Goal: Task Accomplishment & Management: Manage account settings

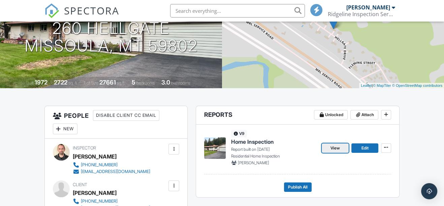
click at [338, 149] on span "View" at bounding box center [335, 148] width 9 height 7
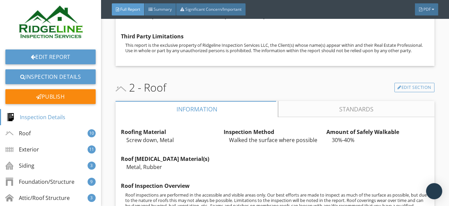
scroll to position [613, 0]
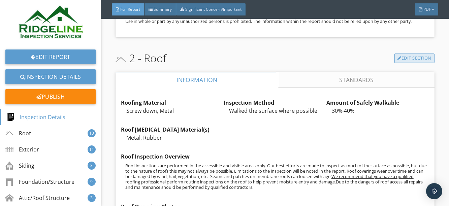
click at [408, 63] on link "Edit Section" at bounding box center [415, 58] width 40 height 9
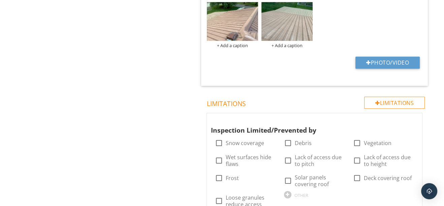
scroll to position [876, 0]
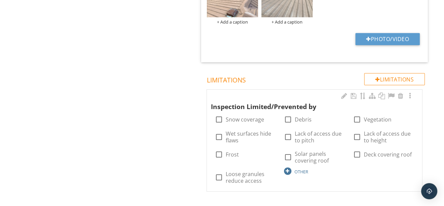
click at [286, 169] on div at bounding box center [287, 171] width 7 height 7
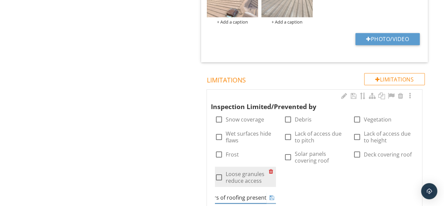
scroll to position [0, 32]
type input "Multiple layers of roofing present"
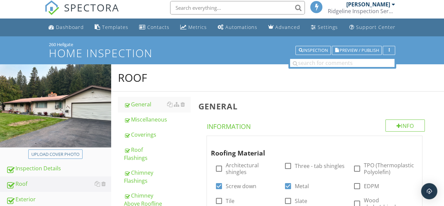
scroll to position [0, 0]
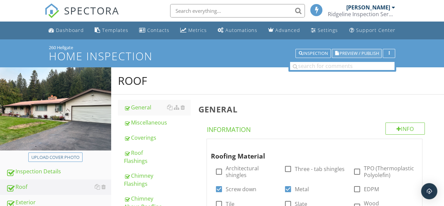
click at [367, 55] on span "Preview / Publish" at bounding box center [358, 53] width 39 height 4
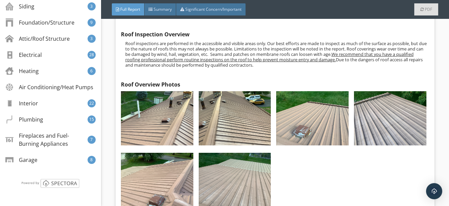
scroll to position [888, 0]
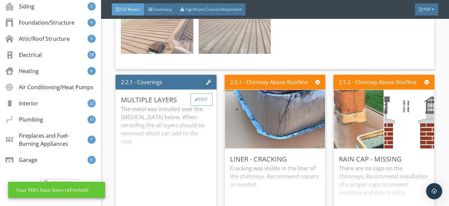
click at [202, 106] on div "Edit" at bounding box center [202, 100] width 22 height 12
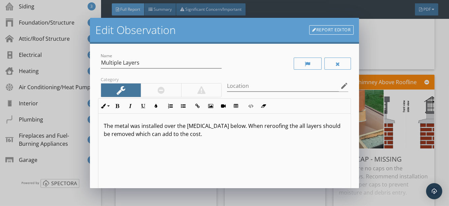
click at [200, 135] on p "The metal was installed over the [MEDICAL_DATA] below. When reroofing the all l…" at bounding box center [225, 130] width 242 height 16
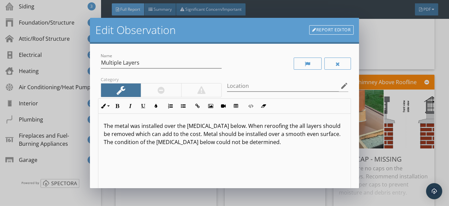
scroll to position [0, 0]
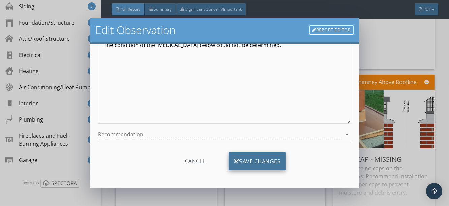
click at [256, 159] on div "Save Changes" at bounding box center [257, 161] width 57 height 18
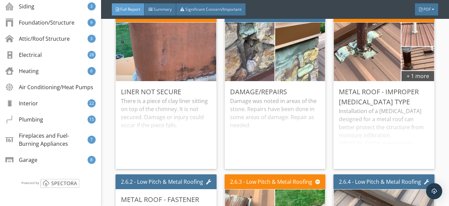
scroll to position [1133, 0]
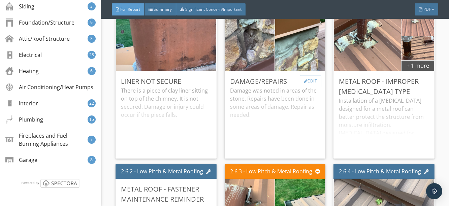
click at [300, 87] on div "Edit" at bounding box center [311, 81] width 22 height 12
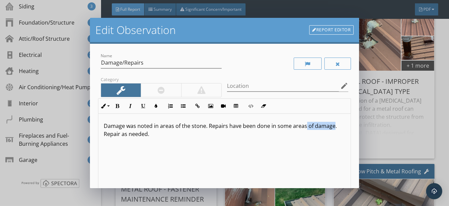
drag, startPoint x: 304, startPoint y: 127, endPoint x: 331, endPoint y: 128, distance: 27.3
click at [331, 128] on p "Damage was noted in areas of the stone. Repairs have been done in some areas of…" at bounding box center [225, 130] width 242 height 16
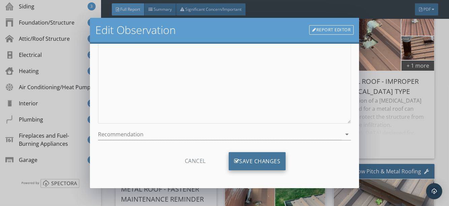
click at [252, 162] on div "Save Changes" at bounding box center [257, 161] width 57 height 18
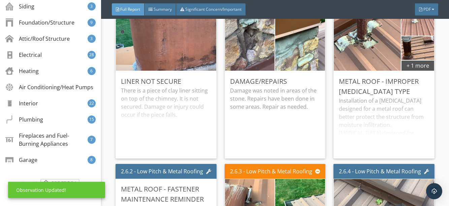
scroll to position [18, 0]
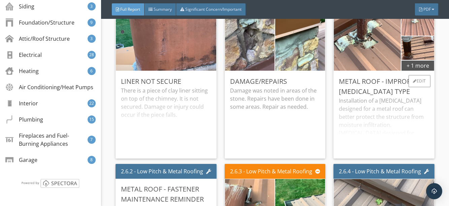
click at [407, 118] on div "Installation of a flashing designed for a metal roof can better protect the str…" at bounding box center [384, 125] width 90 height 57
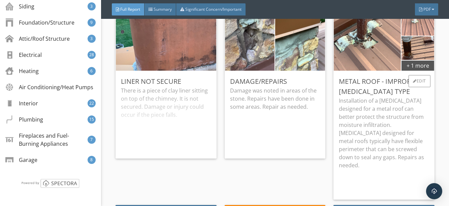
click at [363, 143] on p "Installation of a flashing designed for a metal roof can better protect the str…" at bounding box center [384, 133] width 90 height 73
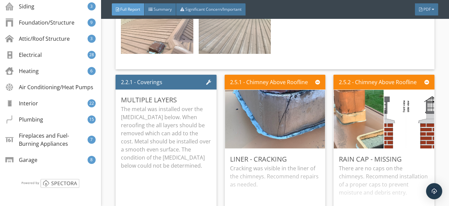
scroll to position [766, 0]
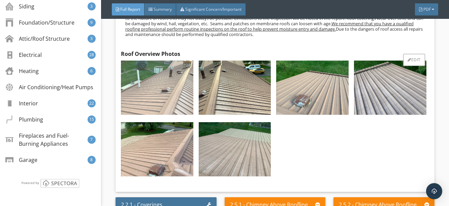
click at [159, 107] on img at bounding box center [157, 88] width 72 height 54
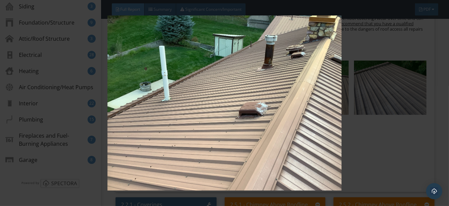
click at [435, 79] on div at bounding box center [224, 103] width 449 height 206
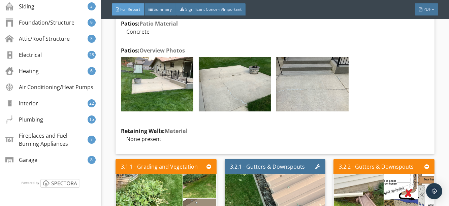
scroll to position [1992, 0]
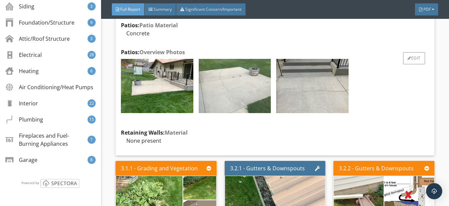
click at [224, 98] on img at bounding box center [235, 86] width 72 height 54
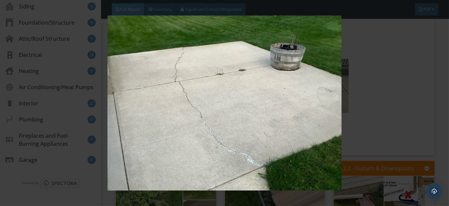
click at [441, 84] on div at bounding box center [224, 103] width 449 height 206
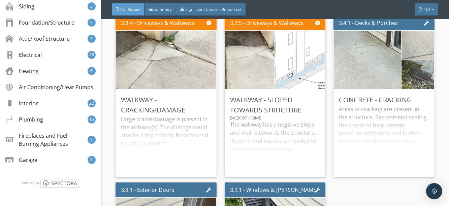
scroll to position [2482, 0]
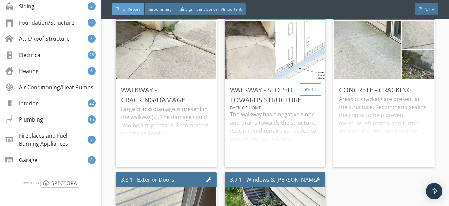
click at [304, 96] on div "Edit" at bounding box center [311, 90] width 22 height 12
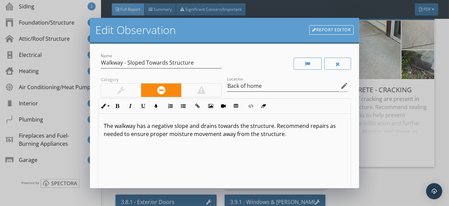
click at [328, 32] on link "Report Editor" at bounding box center [331, 29] width 44 height 9
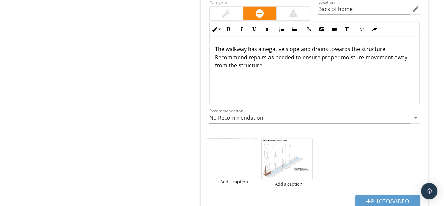
scroll to position [2087, 0]
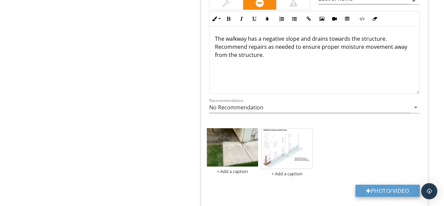
click at [366, 188] on div at bounding box center [368, 190] width 5 height 5
type input "C:\fakepath\photo.jpg"
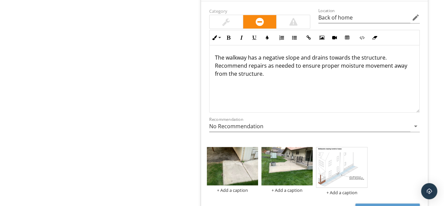
scroll to position [2036, 0]
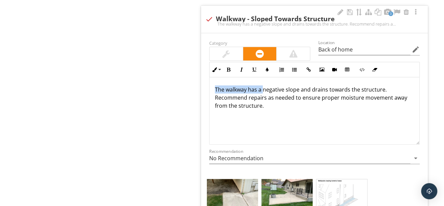
drag, startPoint x: 262, startPoint y: 84, endPoint x: 203, endPoint y: 81, distance: 58.7
click at [203, 81] on div "Category Location Back of home edit Inline Style XLarge Large Normal Small Ligh…" at bounding box center [314, 149] width 227 height 232
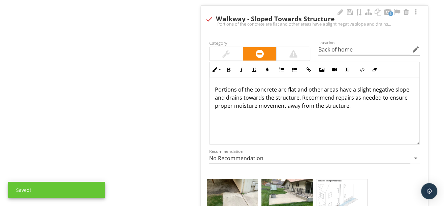
click at [241, 91] on p "Portions of the concrete are flat and other areas have a slight negative slope …" at bounding box center [314, 98] width 199 height 24
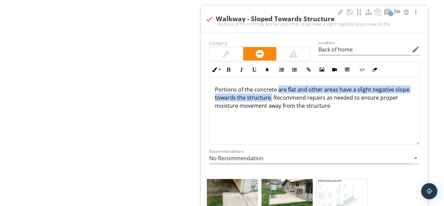
drag, startPoint x: 276, startPoint y: 83, endPoint x: 270, endPoint y: 92, distance: 10.5
click at [270, 92] on p "Portions of the concrete are flat and other areas have a slight negative slope …" at bounding box center [314, 98] width 199 height 24
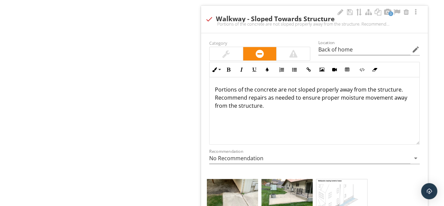
scroll to position [1975, 0]
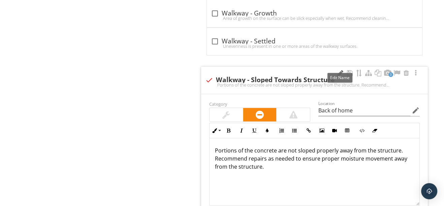
click at [339, 70] on div at bounding box center [340, 73] width 8 height 7
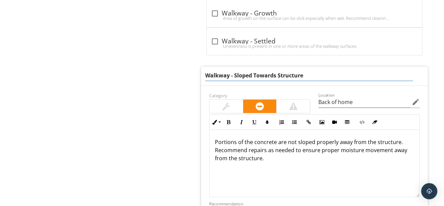
drag, startPoint x: 235, startPoint y: 69, endPoint x: 202, endPoint y: 70, distance: 33.0
click at [202, 70] on div "Walkway - Sloped Towards Structure" at bounding box center [314, 76] width 227 height 19
type input "Sloped Towards Structure"
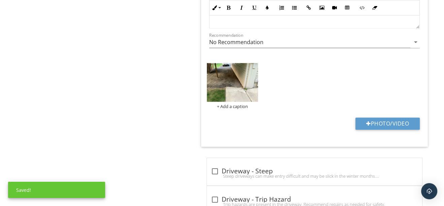
scroll to position [0, 0]
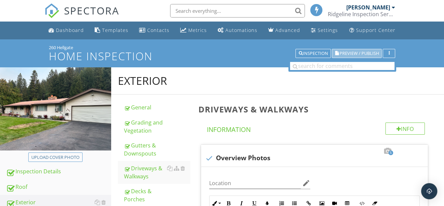
click at [366, 57] on button "Preview / Publish" at bounding box center [357, 53] width 50 height 9
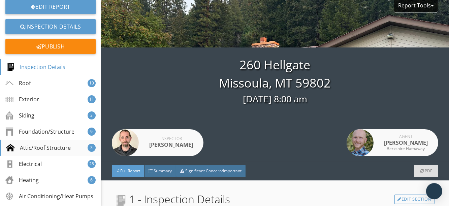
scroll to position [61, 0]
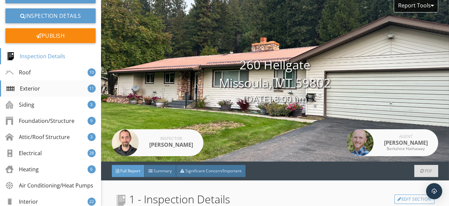
click at [41, 87] on div "Exterior 11" at bounding box center [50, 89] width 101 height 16
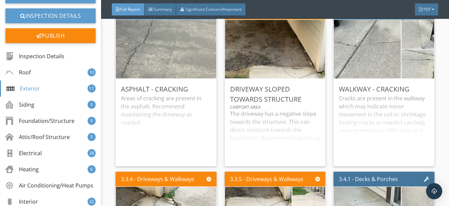
scroll to position [2468, 0]
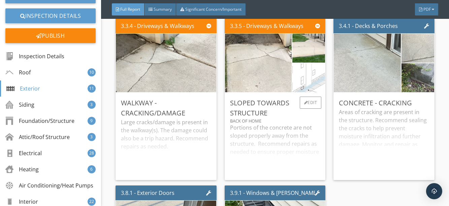
click at [264, 149] on div "Portions of the concrete are not sloped properly away from the structure. Recom…" at bounding box center [275, 149] width 90 height 51
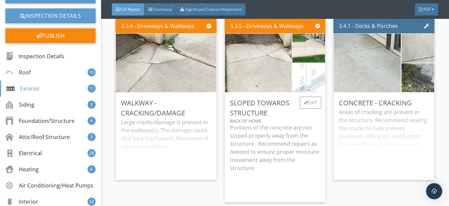
click at [274, 151] on p "Portions of the concrete are not sloped properly away from the structure. Recom…" at bounding box center [275, 148] width 90 height 49
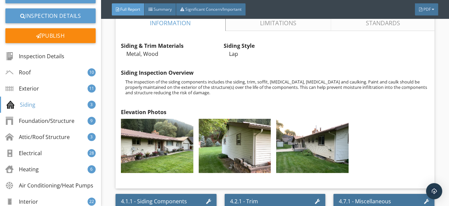
scroll to position [2836, 0]
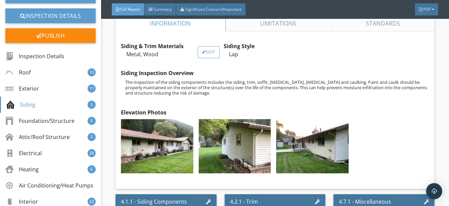
click at [202, 54] on div at bounding box center [204, 52] width 4 height 4
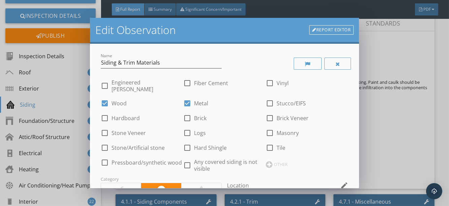
click at [436, 103] on div "Edit Observation Report Editor Name Siding & Trim Materials check_box_outline_b…" at bounding box center [224, 103] width 449 height 206
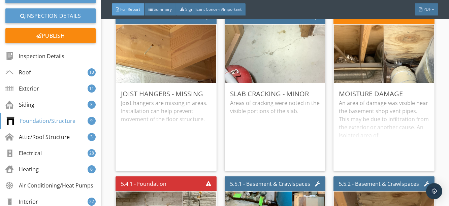
scroll to position [3694, 0]
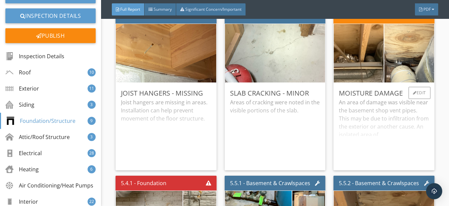
click at [379, 134] on div "An area of damage was visible near the basement shop vent pipes. This may be du…" at bounding box center [384, 131] width 90 height 67
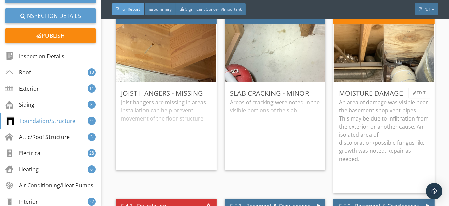
click at [375, 137] on p "An area of damage was visible near the basement shop vent pipes. This may be du…" at bounding box center [384, 130] width 90 height 65
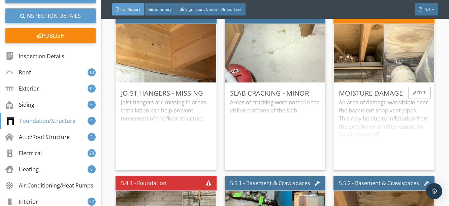
click at [404, 60] on img at bounding box center [409, 52] width 125 height 93
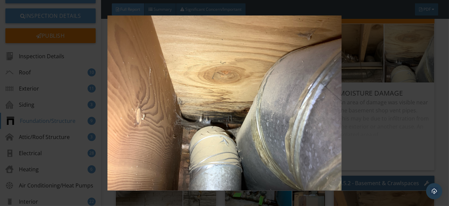
click at [437, 99] on div at bounding box center [224, 103] width 449 height 206
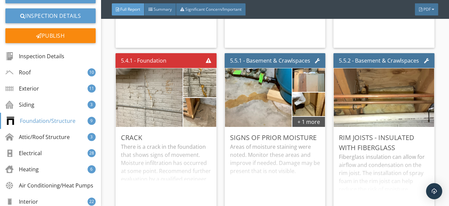
scroll to position [3847, 0]
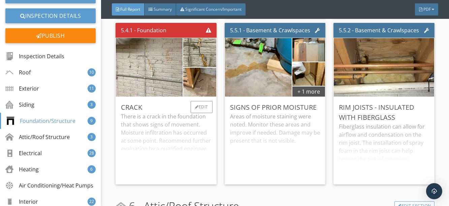
click at [138, 152] on div "There is a crack in the foundation that shows signs of movement. Moisture infil…" at bounding box center [166, 146] width 90 height 67
click at [159, 137] on p "There is a crack in the foundation that shows signs of movement. Moisture infil…" at bounding box center [166, 133] width 90 height 40
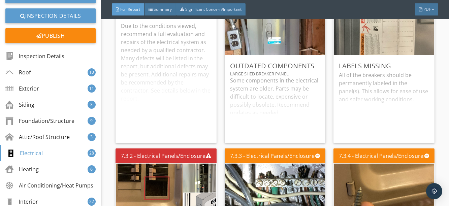
scroll to position [5502, 0]
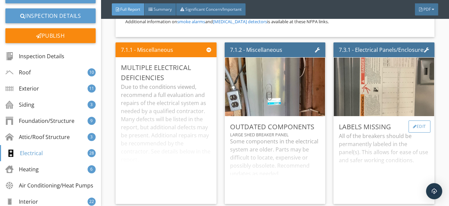
click at [413, 125] on div at bounding box center [415, 127] width 4 height 4
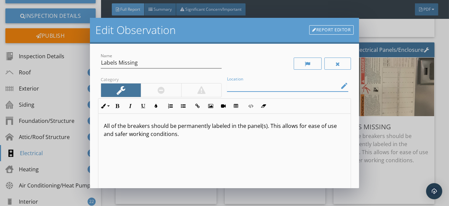
click at [238, 87] on input "Location" at bounding box center [283, 86] width 112 height 11
type input "V"
click at [436, 105] on div "Edit Observation Report Editor Name Labels Missing Category Location edit Inlin…" at bounding box center [224, 103] width 449 height 206
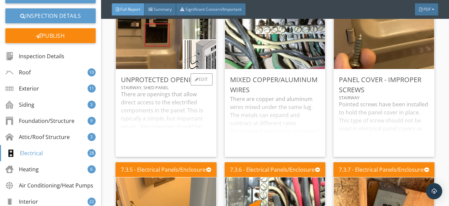
scroll to position [5685, 0]
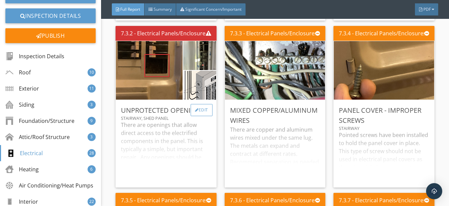
click at [195, 107] on div "Edit" at bounding box center [202, 110] width 22 height 12
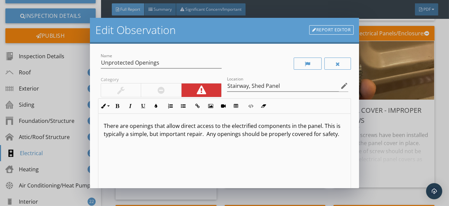
click at [332, 31] on link "Report Editor" at bounding box center [331, 29] width 44 height 9
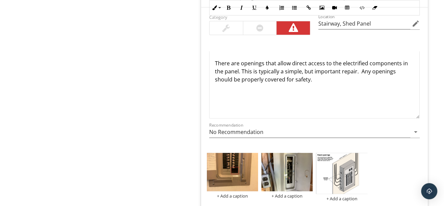
scroll to position [684, 0]
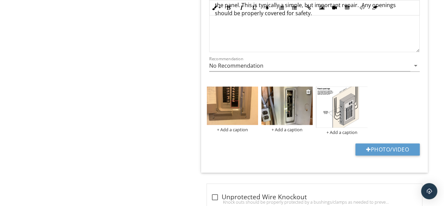
click at [297, 110] on img at bounding box center [287, 106] width 51 height 38
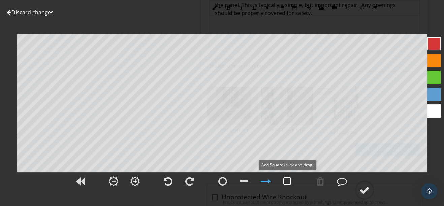
click at [289, 180] on div at bounding box center [287, 182] width 8 height 10
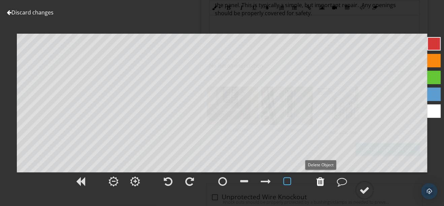
click at [321, 184] on div at bounding box center [320, 182] width 8 height 10
click at [371, 189] on circle at bounding box center [365, 191] width 18 height 18
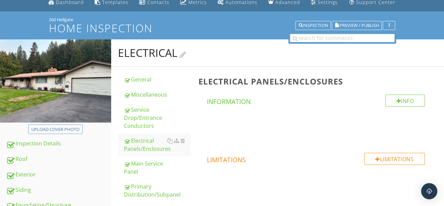
scroll to position [0, 0]
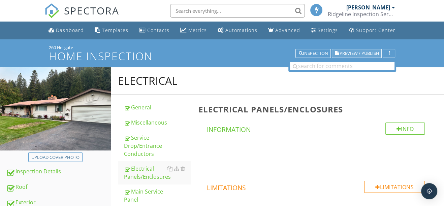
click at [359, 53] on span "Preview / Publish" at bounding box center [358, 53] width 39 height 4
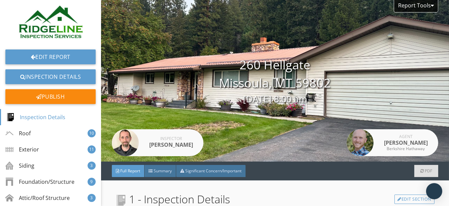
scroll to position [92, 0]
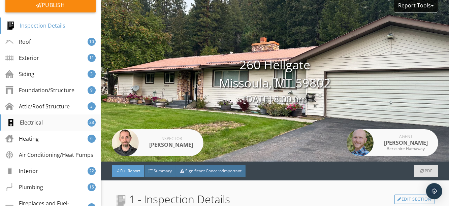
click at [38, 123] on div "Electrical" at bounding box center [24, 123] width 36 height 8
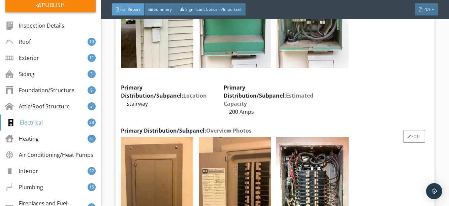
scroll to position [4898, 0]
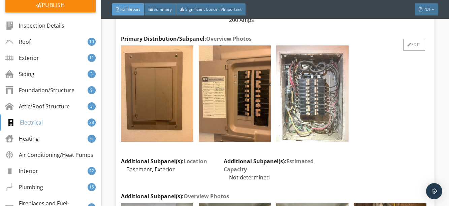
click at [308, 96] on img at bounding box center [312, 93] width 72 height 96
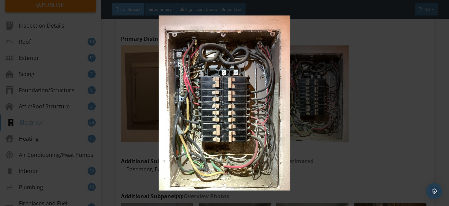
click at [387, 78] on img at bounding box center [225, 104] width 406 height 176
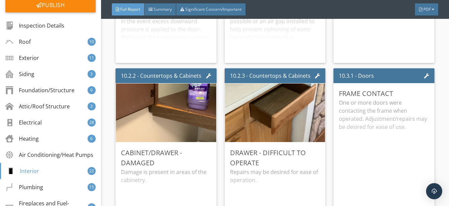
scroll to position [9034, 0]
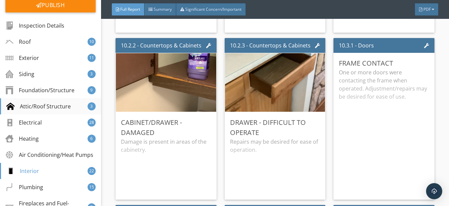
click at [36, 103] on div "Attic/Roof Structure" at bounding box center [38, 106] width 64 height 8
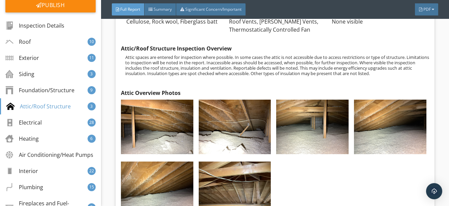
scroll to position [4204, 0]
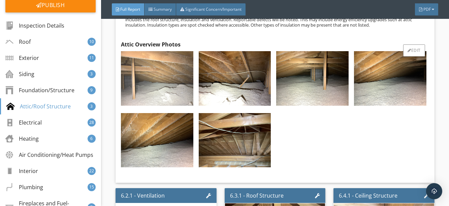
click at [155, 82] on img at bounding box center [157, 78] width 72 height 54
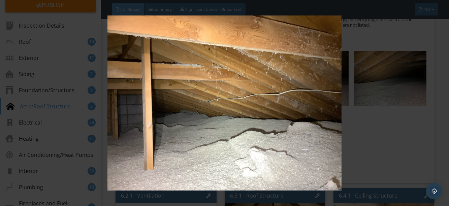
click at [438, 97] on div at bounding box center [224, 103] width 449 height 206
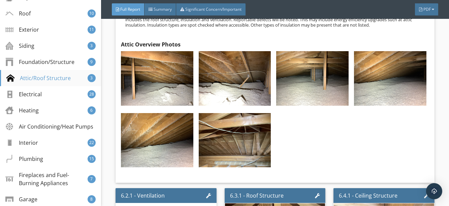
scroll to position [153, 0]
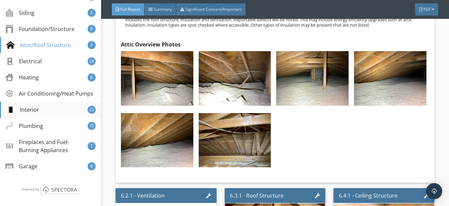
click at [34, 114] on div "Interior" at bounding box center [22, 110] width 33 height 8
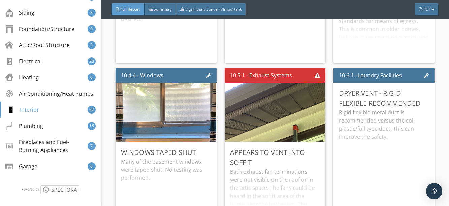
scroll to position [9369, 0]
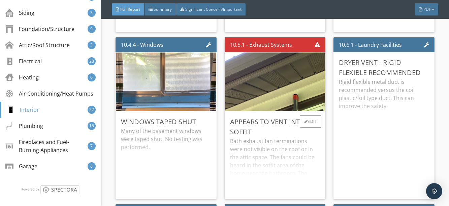
click at [276, 140] on div "Bath exhaust fan terminations were not visible on the roof or in the attic spac…" at bounding box center [275, 165] width 90 height 57
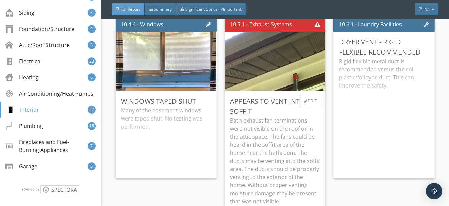
scroll to position [9400, 0]
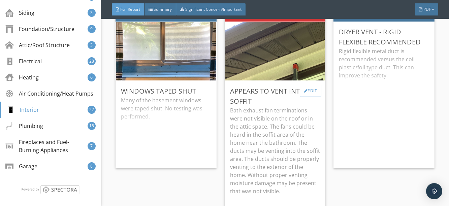
click at [300, 85] on div "Edit" at bounding box center [311, 91] width 22 height 12
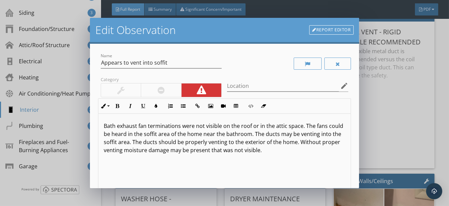
click at [264, 134] on p "Bath exhaust fan terminations were not visible on the roof or in the attic spac…" at bounding box center [225, 138] width 242 height 32
click at [306, 149] on p "Bath exhaust fan terminations were not visible on the roof or in the attic spac…" at bounding box center [225, 138] width 242 height 32
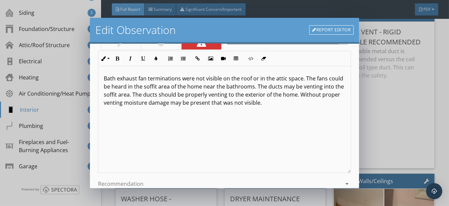
scroll to position [97, 0]
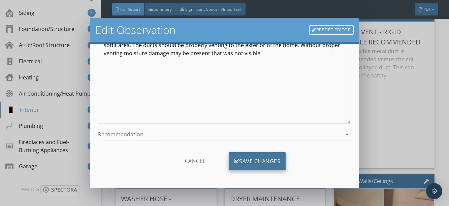
click at [257, 158] on div "Save Changes" at bounding box center [257, 161] width 57 height 18
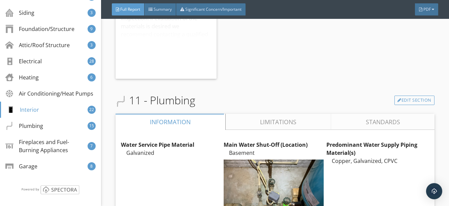
scroll to position [10135, 0]
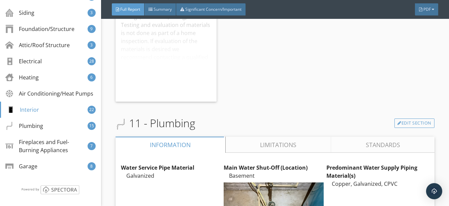
click at [272, 137] on link "Limitations" at bounding box center [279, 145] width 106 height 16
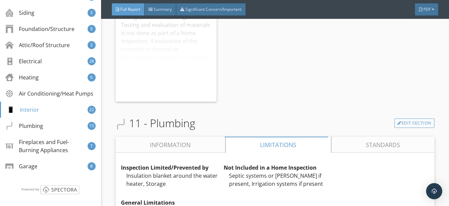
click at [185, 137] on link "Information" at bounding box center [171, 145] width 110 height 16
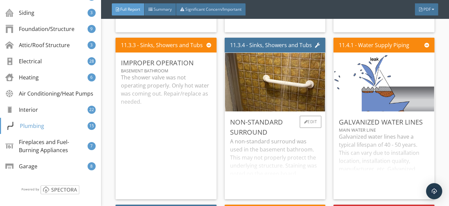
scroll to position [10932, 0]
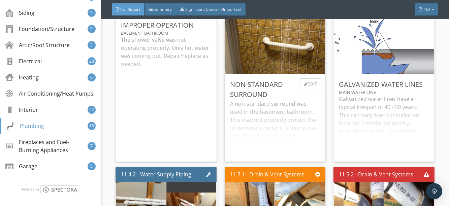
click at [284, 107] on div "A non-standard surround was used in the basement bathroom. This may not properl…" at bounding box center [275, 128] width 90 height 57
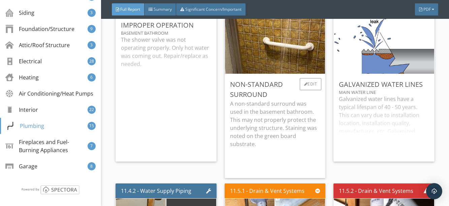
click at [281, 105] on p "A non-standard surround was used in the basement bathroom. This may not properl…" at bounding box center [275, 124] width 90 height 49
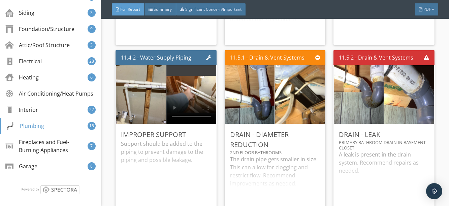
scroll to position [11054, 0]
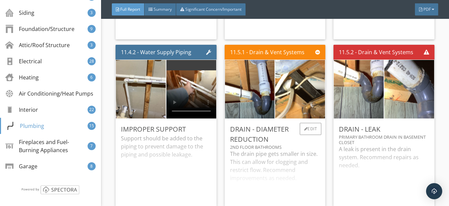
click at [283, 150] on div "The drain pipe gets smaller in size. This can allow for clogging and restrict f…" at bounding box center [275, 175] width 90 height 51
click at [260, 150] on p "The drain pipe gets smaller in size. This can allow for clogging and restrict f…" at bounding box center [275, 166] width 90 height 32
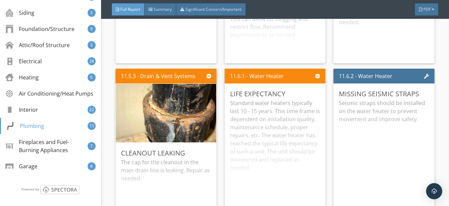
scroll to position [11207, 0]
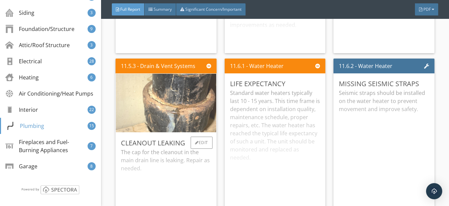
click at [181, 97] on img at bounding box center [165, 103] width 195 height 147
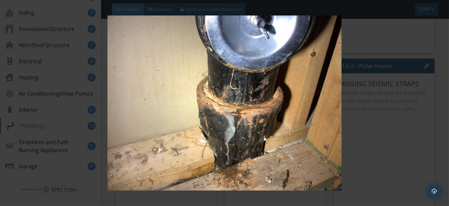
click at [444, 86] on div at bounding box center [224, 103] width 449 height 206
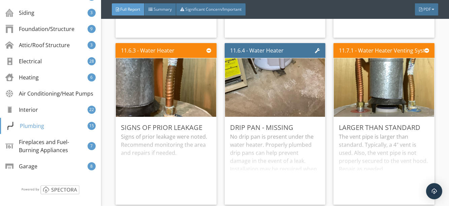
scroll to position [11391, 0]
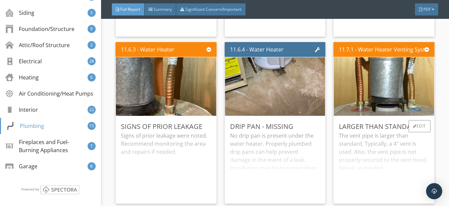
click at [361, 138] on div "The vent pipe is larger than standard. Typically, a 4" vent is used. Also, the …" at bounding box center [384, 165] width 90 height 67
click at [371, 134] on p "The vent pipe is larger than standard. Typically, a 4" vent is used. Also, the …" at bounding box center [384, 152] width 90 height 40
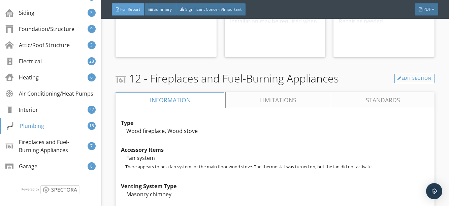
scroll to position [11575, 0]
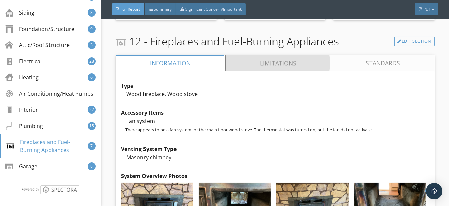
click at [249, 55] on link "Limitations" at bounding box center [279, 63] width 106 height 16
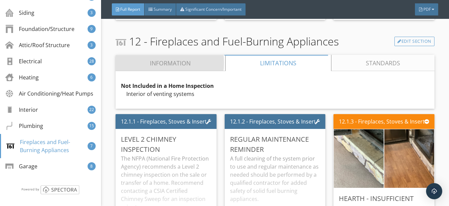
click at [181, 55] on link "Information" at bounding box center [171, 63] width 110 height 16
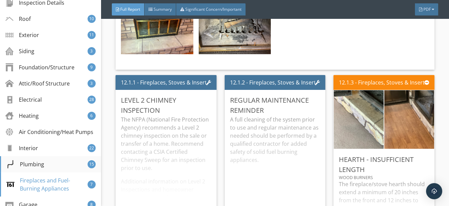
scroll to position [30, 0]
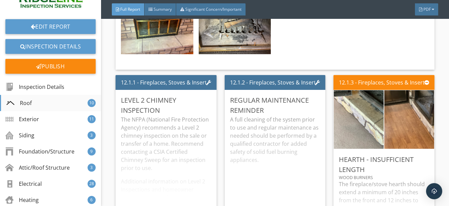
click at [35, 100] on div "Roof 10" at bounding box center [50, 103] width 101 height 16
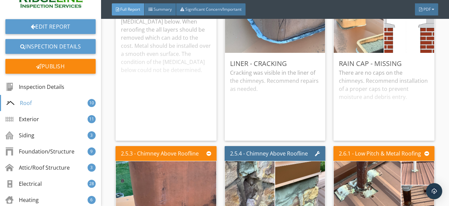
scroll to position [923, 0]
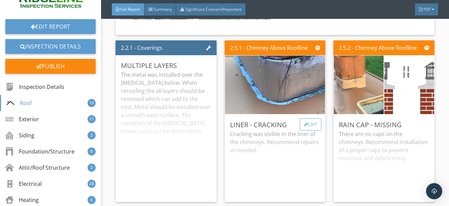
click at [304, 127] on div at bounding box center [306, 125] width 4 height 4
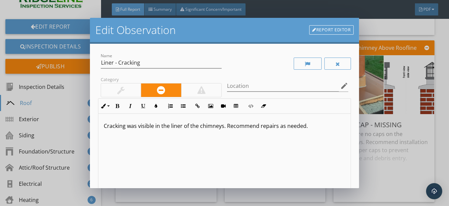
click at [314, 126] on p "Cracking was visible in the liner of the chimneys. Recommend repairs as needed." at bounding box center [225, 126] width 242 height 8
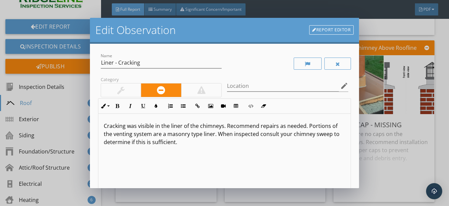
scroll to position [0, 0]
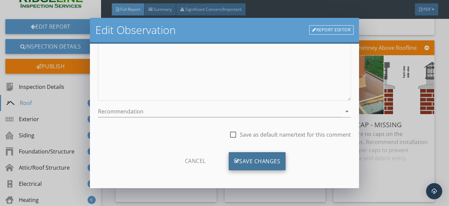
click at [262, 156] on div "Save Changes" at bounding box center [257, 161] width 57 height 18
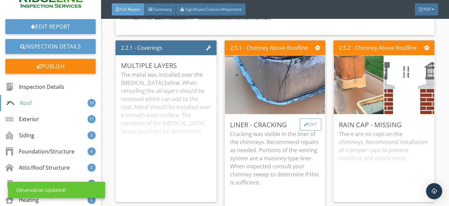
click at [309, 131] on div "Edit" at bounding box center [311, 125] width 22 height 12
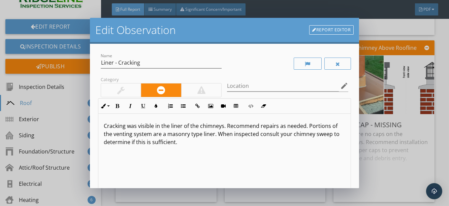
click at [338, 30] on link "Report Editor" at bounding box center [331, 29] width 44 height 9
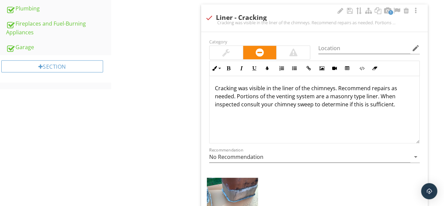
scroll to position [379, 0]
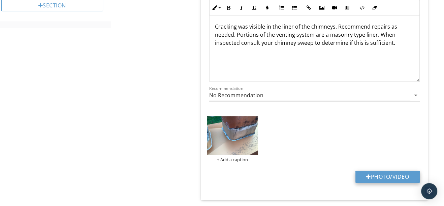
click at [366, 174] on div at bounding box center [368, 176] width 5 height 5
type input "C:\fakepath\IMG_8395.JPG"
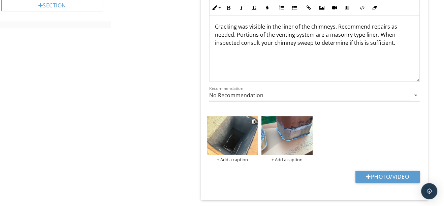
click at [230, 139] on img at bounding box center [232, 135] width 51 height 38
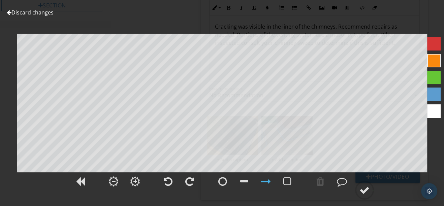
click at [9, 13] on div at bounding box center [9, 12] width 5 height 5
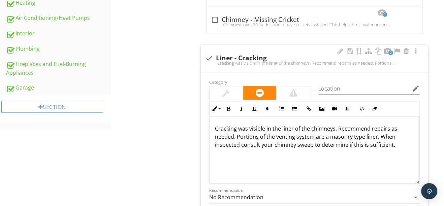
scroll to position [164, 0]
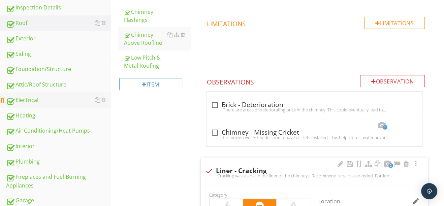
click at [32, 100] on div "Electrical" at bounding box center [58, 100] width 105 height 9
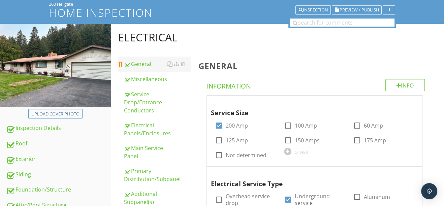
scroll to position [42, 0]
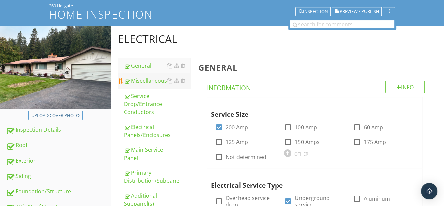
click at [148, 81] on div "Miscellaneous" at bounding box center [157, 81] width 66 height 8
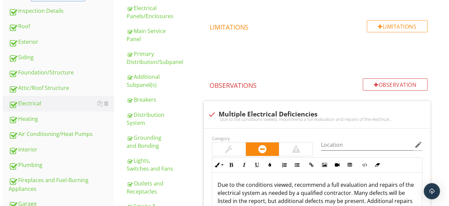
scroll to position [164, 0]
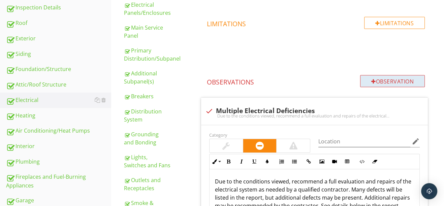
click at [374, 80] on div "Observation" at bounding box center [392, 81] width 65 height 12
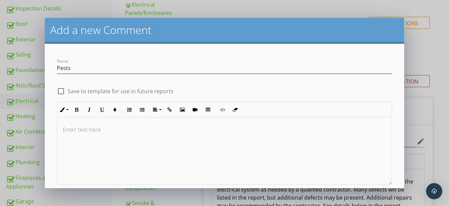
type input "Pests"
click at [104, 129] on p at bounding box center [225, 130] width 324 height 8
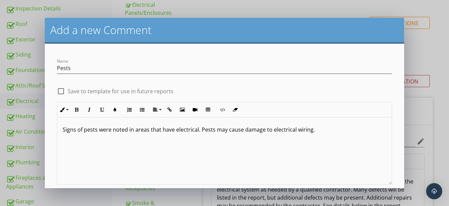
type textarea "<p>Signs of pests were noted in areas that have electrical. Pests may cause dam…"
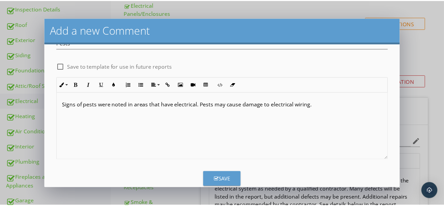
scroll to position [38, 0]
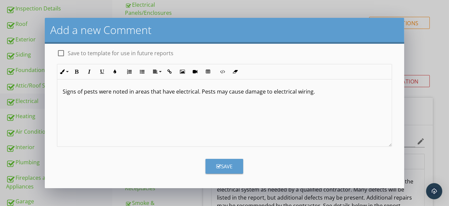
click at [218, 163] on div "Save" at bounding box center [224, 167] width 16 height 8
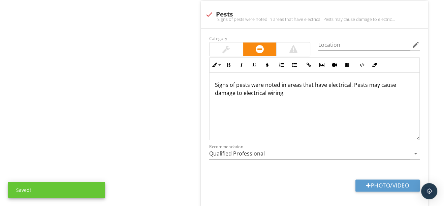
scroll to position [928, 0]
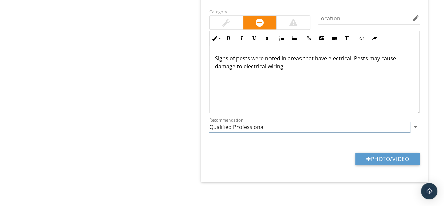
click at [237, 125] on input "Qualified Professional" at bounding box center [309, 127] width 201 height 11
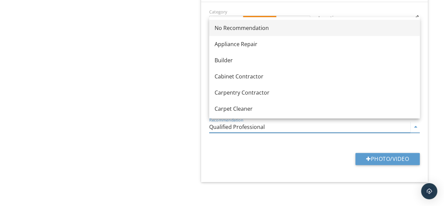
click at [217, 32] on link "No Recommendation" at bounding box center [314, 28] width 211 height 16
type input "No Recommendation"
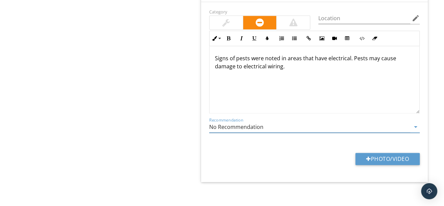
click at [230, 18] on div at bounding box center [226, 22] width 33 height 13
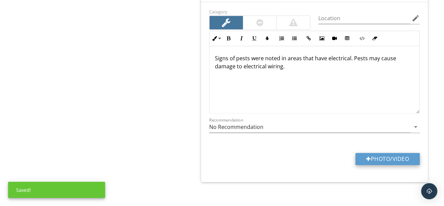
click at [368, 157] on div at bounding box center [368, 158] width 5 height 5
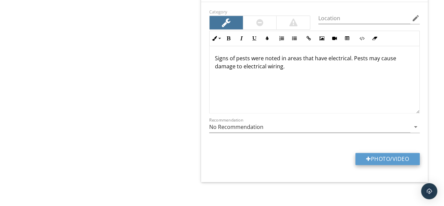
type input "C:\fakepath\IMG_8402.JPG"
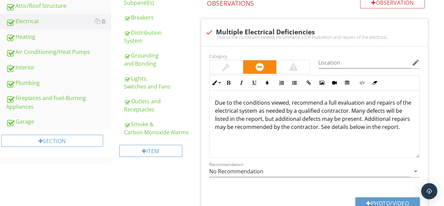
scroll to position [223, 0]
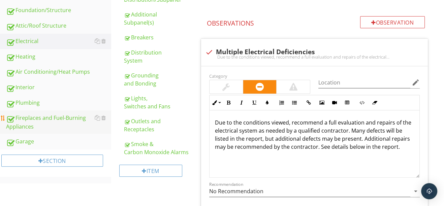
click at [30, 120] on div "Fireplaces and Fuel-Burning Appliances" at bounding box center [58, 122] width 105 height 17
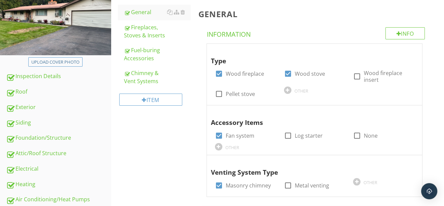
scroll to position [70, 0]
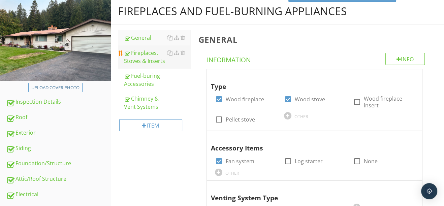
click at [139, 59] on div "Fireplaces, Stoves & Inserts" at bounding box center [157, 57] width 66 height 16
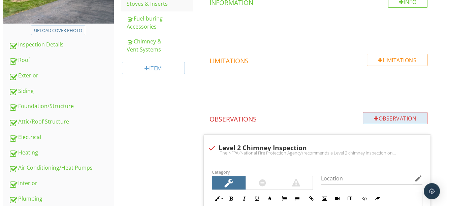
scroll to position [131, 0]
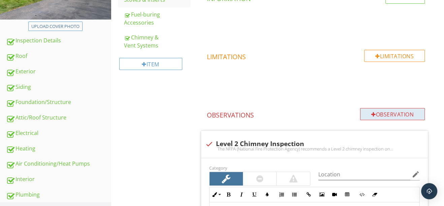
click at [371, 113] on div at bounding box center [373, 114] width 5 height 5
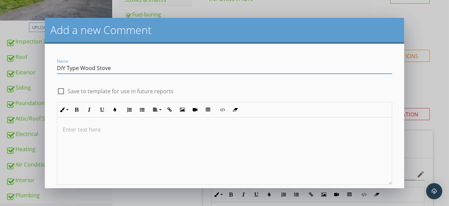
type input "DIY Type Wood Stove"
click at [100, 133] on div at bounding box center [224, 151] width 334 height 67
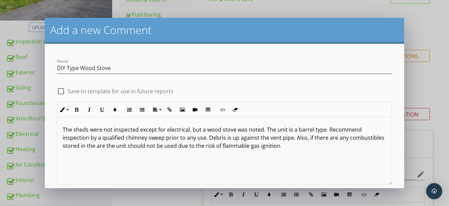
click at [96, 146] on p "The sheds were not inspected except for electrical, but a wood stove was noted.…" at bounding box center [225, 138] width 324 height 24
drag, startPoint x: 326, startPoint y: 146, endPoint x: 288, endPoint y: 146, distance: 38.1
click at [288, 146] on p "The sheds were not inspected except for electrical, but a wood stove was noted.…" at bounding box center [225, 138] width 324 height 24
click at [308, 147] on p "The sheds were not inspected except for electrical, but a wood stove was noted.…" at bounding box center [225, 138] width 324 height 24
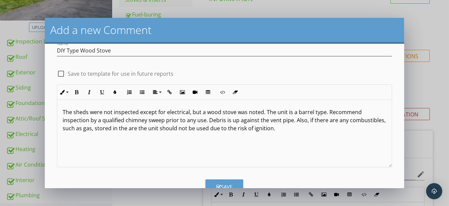
scroll to position [38, 0]
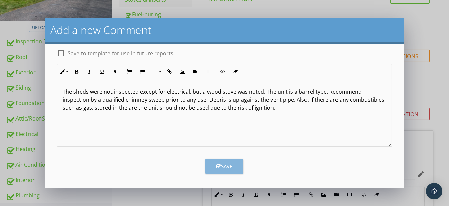
click at [221, 164] on div "Save" at bounding box center [224, 167] width 16 height 8
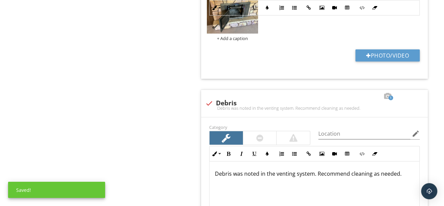
scroll to position [2380, 0]
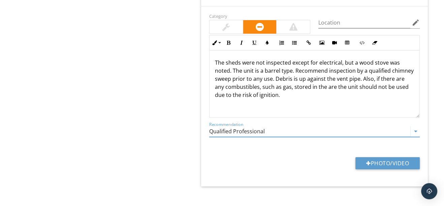
click at [231, 126] on input "Qualified Professional" at bounding box center [309, 131] width 201 height 11
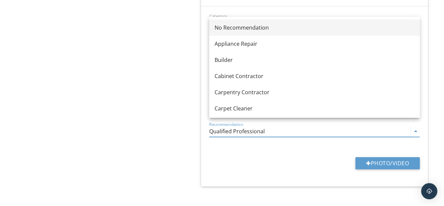
click at [219, 29] on div "No Recommendation" at bounding box center [315, 28] width 200 height 8
type input "No Recommendation"
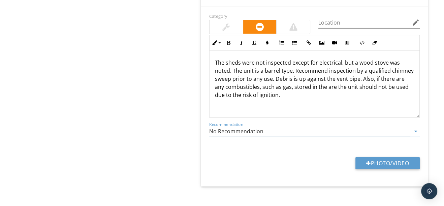
click at [227, 23] on div at bounding box center [225, 27] width 7 height 8
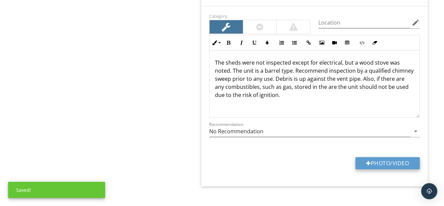
click at [366, 161] on div at bounding box center [368, 163] width 5 height 5
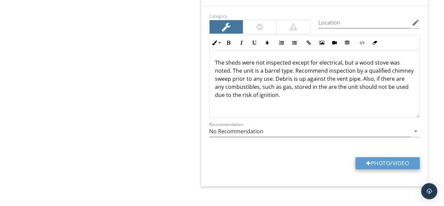
type input "C:\fakepath\IMG_8398.JPG"
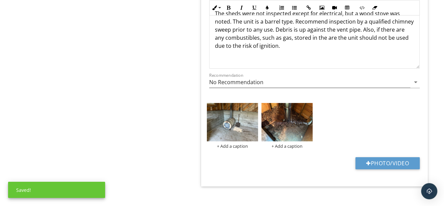
scroll to position [2399, 0]
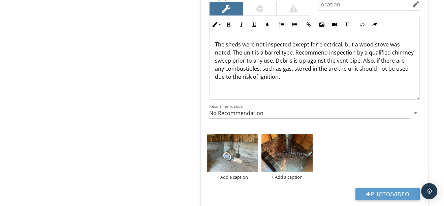
click at [299, 70] on p "The sheds were not inspected except for electrical, but a wood stove was noted.…" at bounding box center [314, 60] width 199 height 40
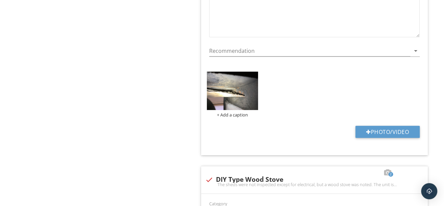
scroll to position [0, 0]
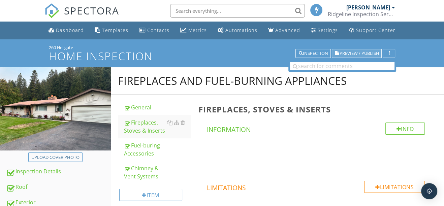
click at [351, 54] on span "Preview / Publish" at bounding box center [358, 53] width 39 height 4
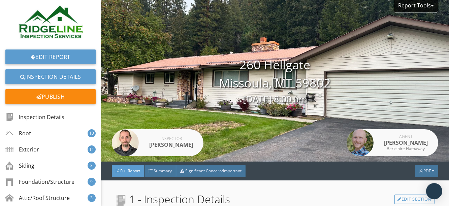
scroll to position [30, 0]
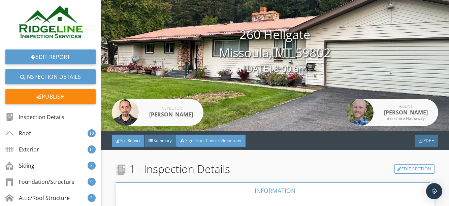
click at [212, 139] on span "Significant Concern/Important" at bounding box center [213, 141] width 56 height 6
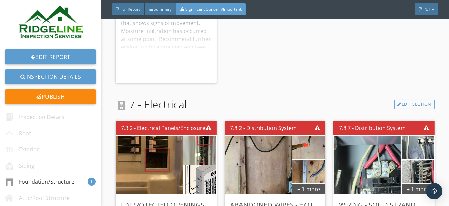
scroll to position [214, 0]
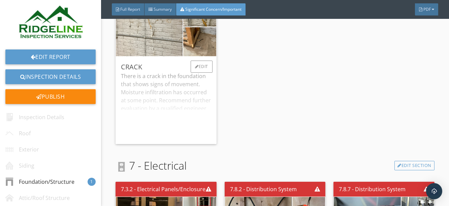
click at [150, 99] on div "There is a crack in the foundation that shows signs of movement. Moisture infil…" at bounding box center [166, 105] width 90 height 67
click at [199, 66] on div "Edit" at bounding box center [202, 67] width 22 height 12
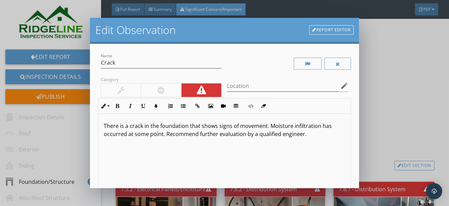
click at [218, 126] on p "There is a crack in the foundation that shows signs of movement. Moisture infil…" at bounding box center [225, 130] width 242 height 16
click at [253, 126] on p "There is a crack in the foundation that shows some signs of movement. Moisture …" at bounding box center [225, 130] width 242 height 16
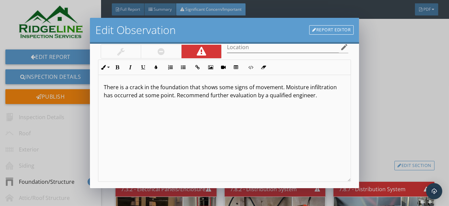
scroll to position [97, 0]
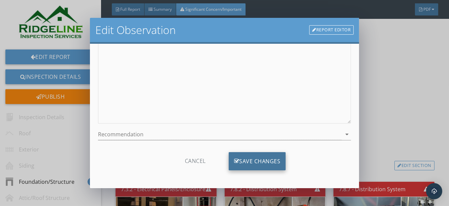
click at [252, 157] on div "Save Changes" at bounding box center [257, 161] width 57 height 18
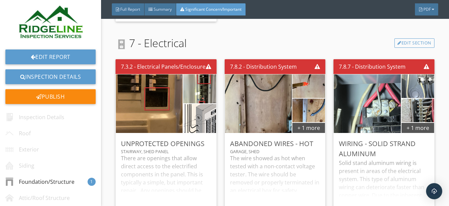
scroll to position [367, 0]
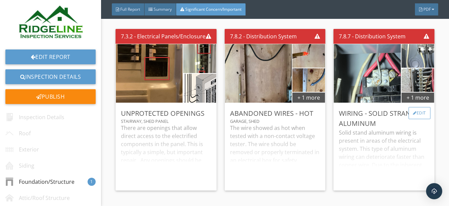
click at [413, 113] on div at bounding box center [415, 113] width 4 height 4
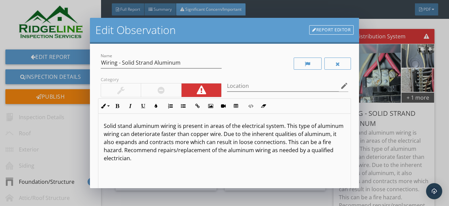
click at [121, 125] on p "Solid stand aluminum wiring is present in areas of the electrical system. This …" at bounding box center [225, 142] width 242 height 40
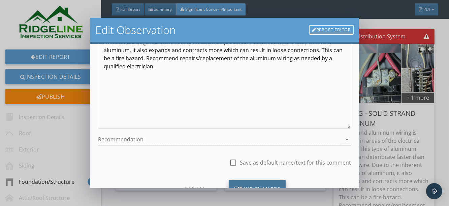
scroll to position [120, 0]
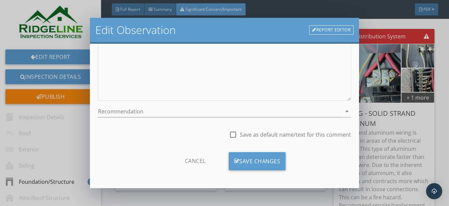
click at [229, 134] on div at bounding box center [232, 134] width 11 height 11
checkbox input "true"
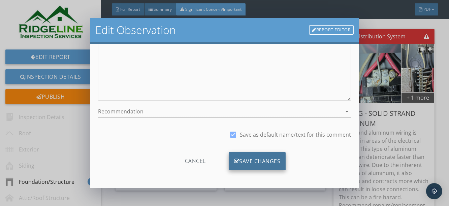
click at [244, 161] on div "Save Changes" at bounding box center [257, 161] width 57 height 18
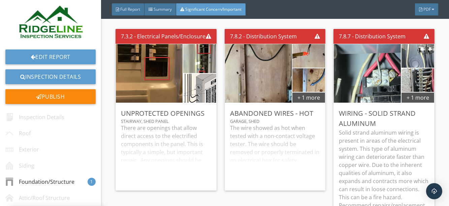
scroll to position [40, 0]
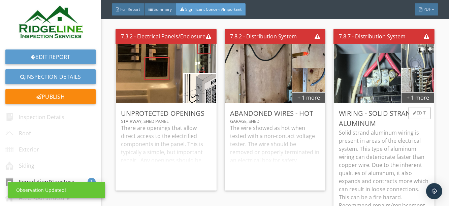
click at [391, 148] on p "Solid strand aluminum wiring is present in areas of the electrical system. This…" at bounding box center [384, 177] width 90 height 97
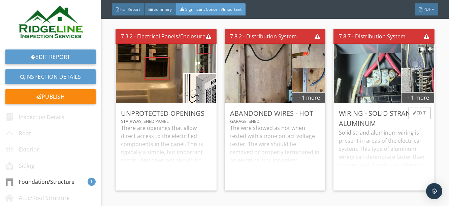
click at [391, 148] on div "Solid strand aluminum wiring is present in areas of the electrical system. This…" at bounding box center [384, 157] width 90 height 57
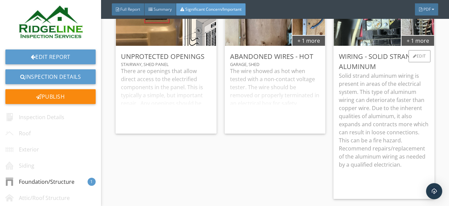
scroll to position [429, 0]
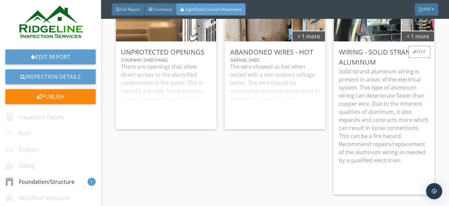
click at [364, 108] on p "Solid strand aluminum wiring is present in areas of the electrical system. This…" at bounding box center [384, 115] width 90 height 97
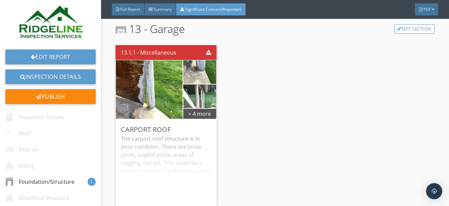
scroll to position [958, 0]
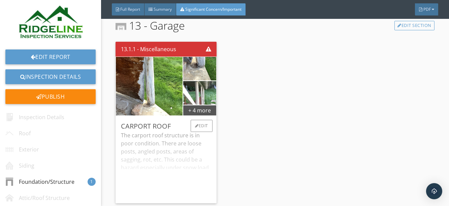
click at [173, 145] on div "The carport roof structure is in poor condition. There are loose posts, angled …" at bounding box center [166, 164] width 90 height 67
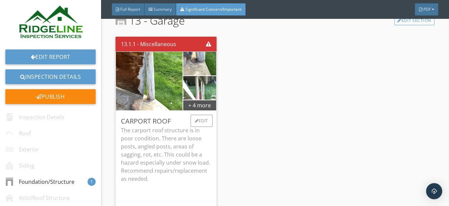
click at [151, 145] on p "The carport roof structure is in poor condition. There are loose posts, angled …" at bounding box center [166, 154] width 90 height 57
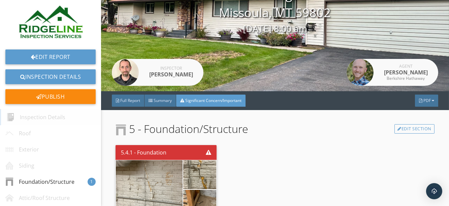
scroll to position [131, 0]
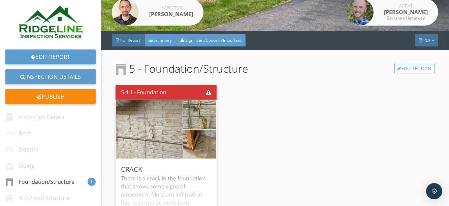
click at [151, 40] on div at bounding box center [151, 40] width 4 height 4
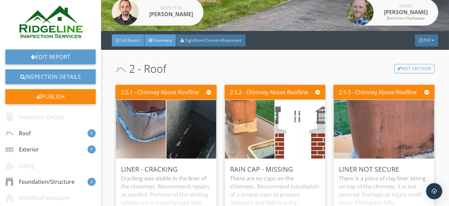
click at [130, 41] on span "Full Report" at bounding box center [130, 40] width 20 height 6
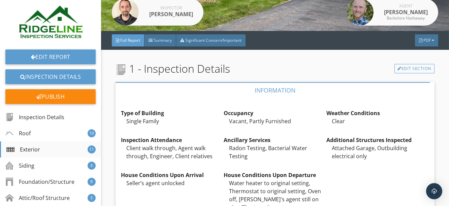
click at [36, 149] on div "Exterior" at bounding box center [23, 150] width 34 height 8
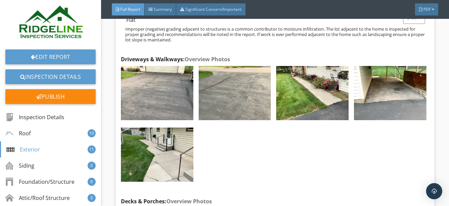
scroll to position [1825, 0]
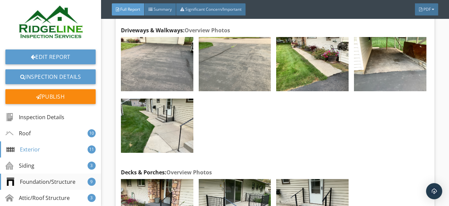
click at [43, 182] on div "Foundation/Structure" at bounding box center [40, 182] width 69 height 8
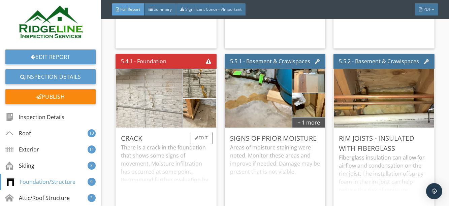
scroll to position [3826, 0]
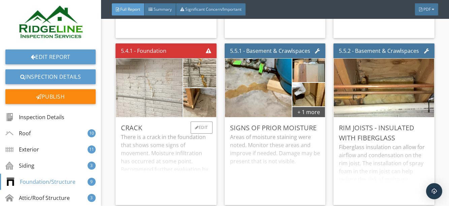
click at [164, 102] on img at bounding box center [149, 87] width 167 height 125
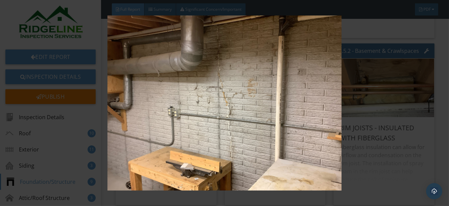
click at [437, 129] on div at bounding box center [224, 103] width 449 height 206
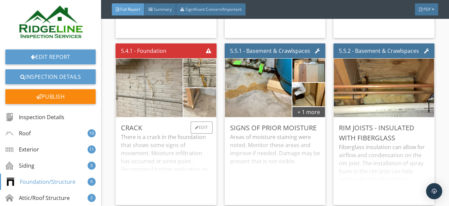
click at [205, 104] on img at bounding box center [200, 102] width 82 height 61
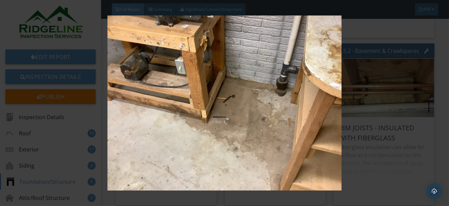
click at [438, 78] on div at bounding box center [224, 103] width 449 height 206
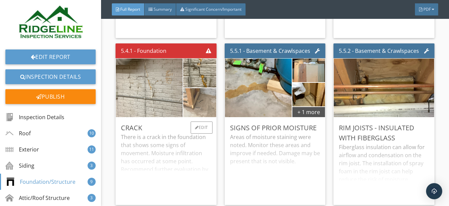
click at [206, 111] on img at bounding box center [200, 102] width 82 height 61
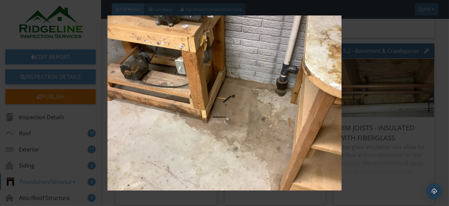
click at [439, 67] on div at bounding box center [224, 103] width 449 height 206
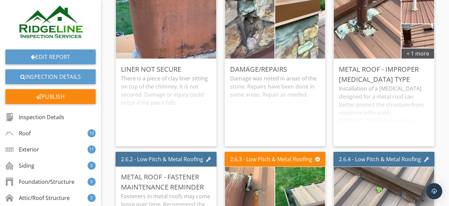
scroll to position [0, 0]
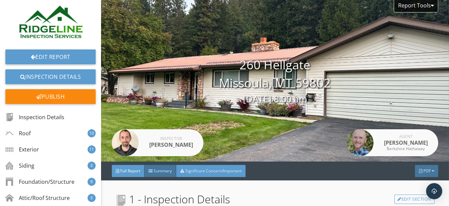
click at [201, 173] on span "Significant Concern/Important" at bounding box center [213, 171] width 56 height 6
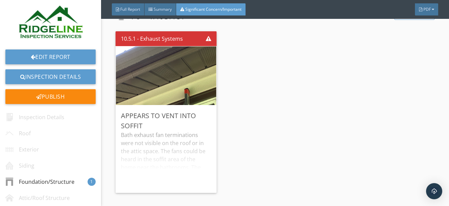
scroll to position [582, 0]
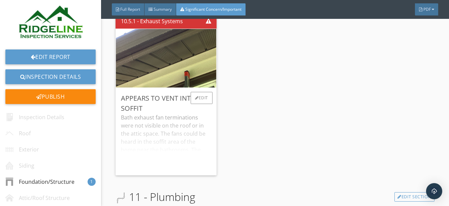
click at [148, 139] on div "Bath exhaust fan terminations were not visible on the roof or in the attic spac…" at bounding box center [166, 142] width 90 height 57
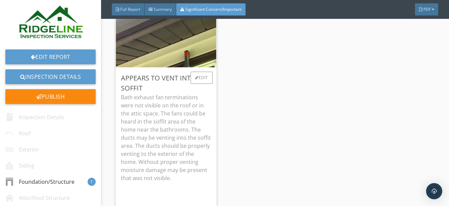
scroll to position [613, 0]
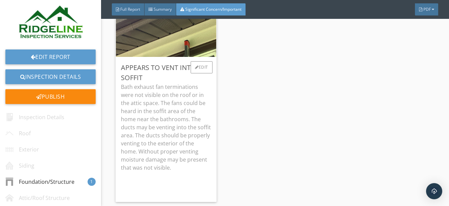
click at [160, 115] on p "Bath exhaust fan terminations were not visible on the roof or in the attic spac…" at bounding box center [166, 127] width 90 height 89
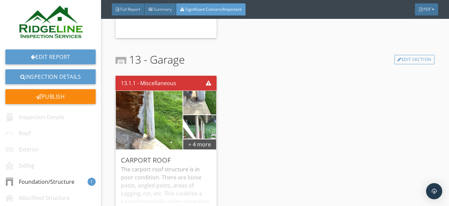
scroll to position [950, 0]
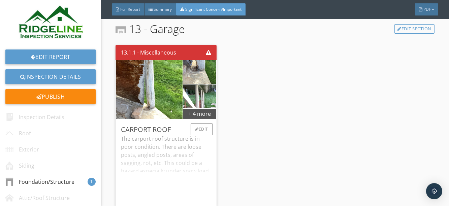
click at [173, 161] on div "The carport roof structure is in poor condition. There are loose posts, angled …" at bounding box center [166, 168] width 90 height 67
click at [151, 155] on p "The carport roof structure is in poor condition. There are loose posts, angled …" at bounding box center [166, 163] width 90 height 57
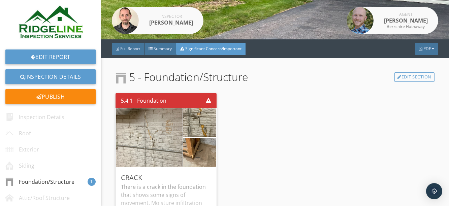
scroll to position [0, 0]
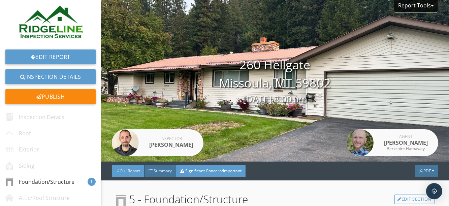
click at [131, 169] on span "Full Report" at bounding box center [130, 171] width 20 height 6
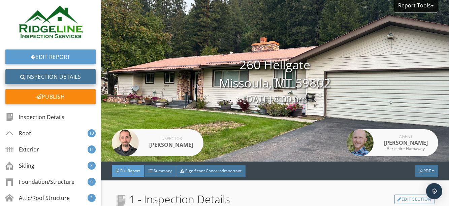
click at [61, 79] on link "Inspection Details" at bounding box center [50, 76] width 90 height 15
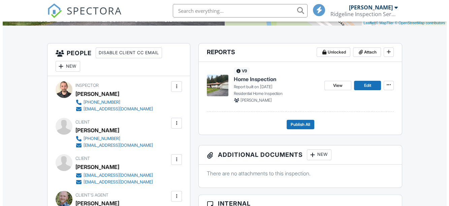
scroll to position [122, 0]
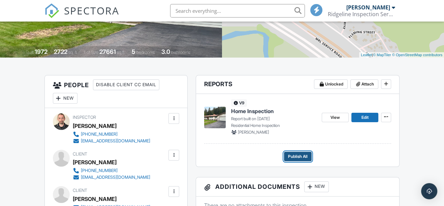
click at [299, 158] on span "Publish All" at bounding box center [298, 156] width 20 height 7
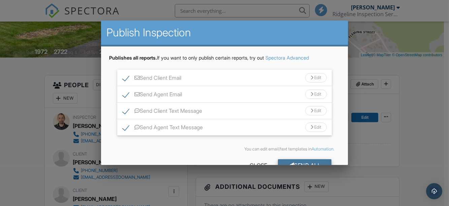
click at [299, 162] on div "Send All" at bounding box center [305, 165] width 54 height 12
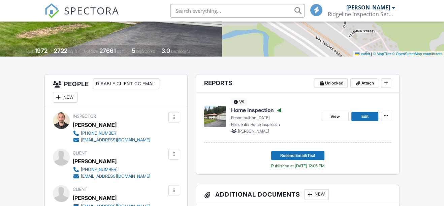
scroll to position [1, 0]
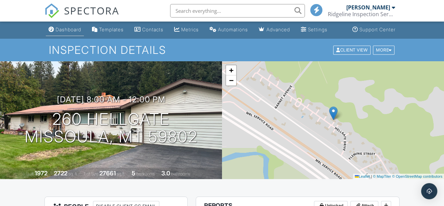
click at [65, 33] on link "Dashboard" at bounding box center [65, 30] width 38 height 12
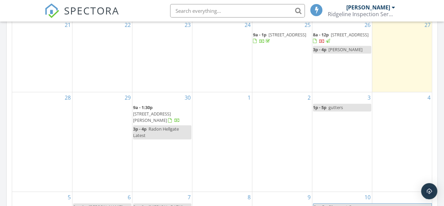
scroll to position [367, 0]
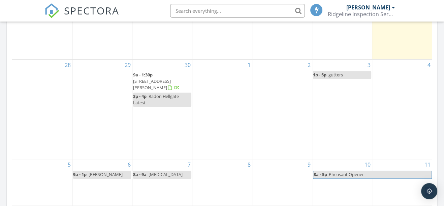
click at [229, 100] on div "1" at bounding box center [222, 109] width 60 height 99
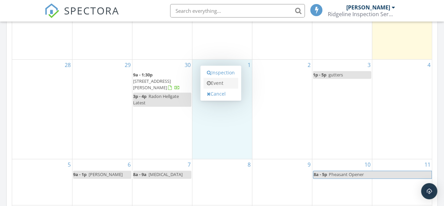
click at [215, 83] on link "Event" at bounding box center [221, 83] width 35 height 11
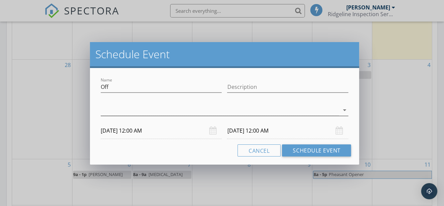
click at [139, 111] on div at bounding box center [220, 110] width 239 height 11
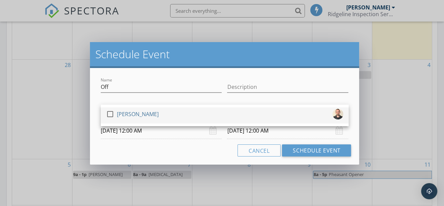
click at [109, 116] on div at bounding box center [109, 114] width 11 height 11
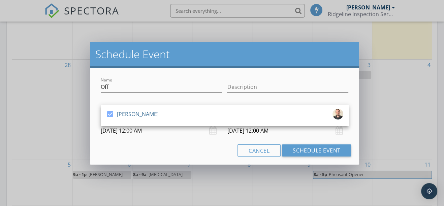
click at [150, 131] on input "[DATE] 12:00 AM" at bounding box center [161, 131] width 121 height 17
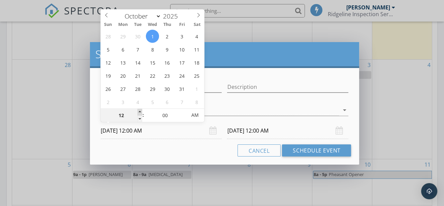
type input "01"
type input "[DATE] 1:00 AM"
click at [140, 111] on span at bounding box center [140, 112] width 5 height 7
type input "[DATE] 1:00 AM"
type input "02"
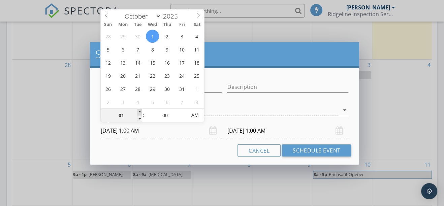
type input "[DATE] 2:00 AM"
click at [140, 111] on span at bounding box center [140, 112] width 5 height 7
type input "03"
type input "[DATE] 3:00 AM"
click at [140, 111] on span at bounding box center [140, 112] width 5 height 7
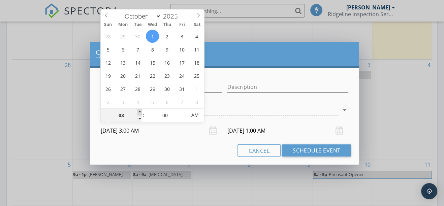
type input "[DATE] 3:00 AM"
type input "04"
type input "[DATE] 4:00 AM"
click at [140, 111] on span at bounding box center [140, 112] width 5 height 7
type input "05"
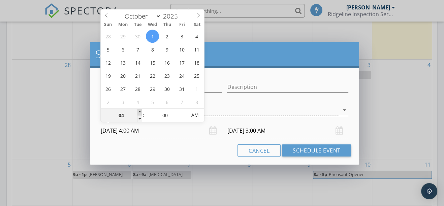
type input "[DATE] 5:00 AM"
click at [140, 111] on span at bounding box center [140, 112] width 5 height 7
type input "06"
type input "[DATE] 6:00 AM"
click at [140, 111] on span at bounding box center [140, 112] width 5 height 7
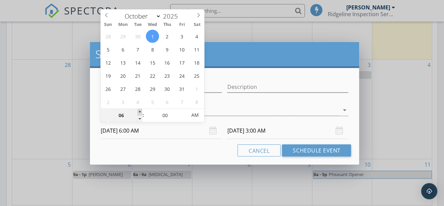
type input "07"
type input "[DATE] 7:00 AM"
click at [140, 111] on span at bounding box center [140, 112] width 5 height 7
type input "07"
type input "[DATE] 7:00 AM"
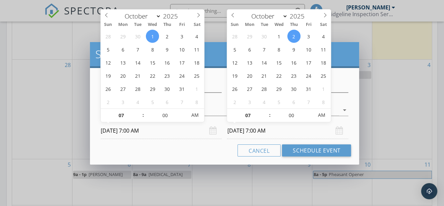
click at [266, 129] on input "[DATE] 7:00 AM" at bounding box center [287, 131] width 121 height 17
type input "06"
type input "[DATE] 6:00 AM"
click at [265, 118] on span at bounding box center [266, 119] width 5 height 7
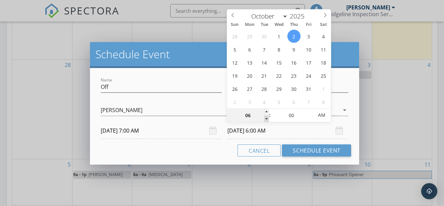
type input "05"
click at [265, 118] on span at bounding box center [266, 119] width 5 height 7
type input "[DATE] 5:00 PM"
click at [326, 113] on span "AM" at bounding box center [321, 115] width 19 height 13
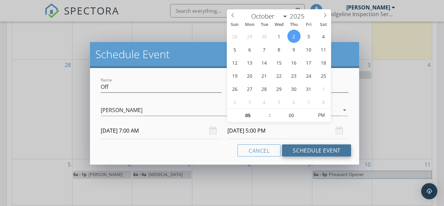
click at [321, 151] on button "Schedule Event" at bounding box center [316, 151] width 69 height 12
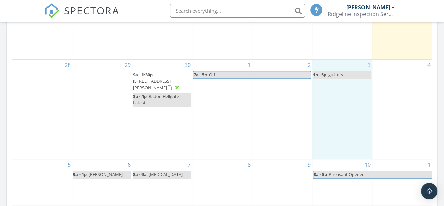
click at [337, 96] on div "3 1p - 5p gutters" at bounding box center [342, 109] width 60 height 99
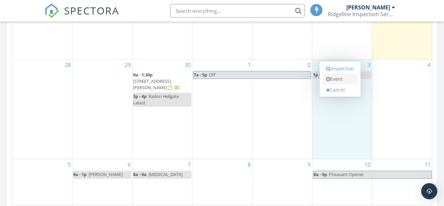
click at [336, 80] on link "Event" at bounding box center [340, 79] width 35 height 11
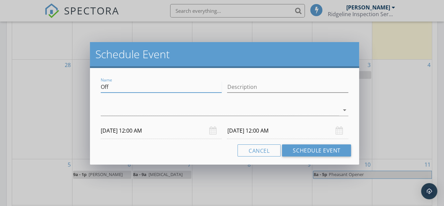
drag, startPoint x: 114, startPoint y: 88, endPoint x: 95, endPoint y: 85, distance: 19.2
click at [94, 87] on div "Name Off Description arrow_drop_down [DATE] 12:00 AM [DATE] 12:00 AM Cancel Sch…" at bounding box center [225, 116] width 270 height 97
type input "[PERSON_NAME]"
click at [119, 114] on div at bounding box center [220, 110] width 239 height 11
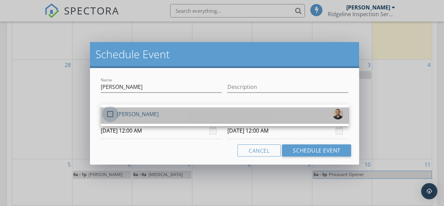
click at [109, 113] on div at bounding box center [109, 114] width 11 height 11
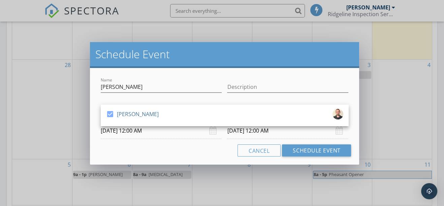
click at [126, 129] on input "[DATE] 12:00 AM" at bounding box center [161, 131] width 121 height 17
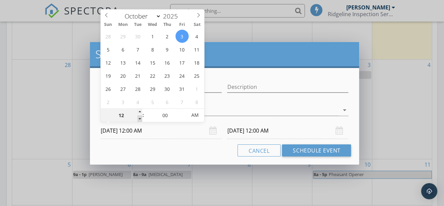
type input "11"
type input "[DATE] 11:00 PM"
click at [141, 119] on span at bounding box center [140, 119] width 5 height 7
type input "[DATE] 11:00 PM"
type input "10"
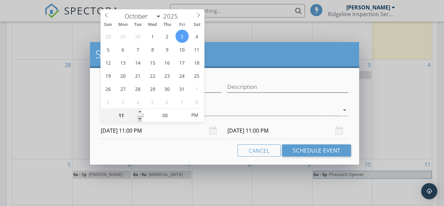
type input "[DATE] 10:00 PM"
click at [141, 119] on span at bounding box center [140, 119] width 5 height 7
type input "09"
type input "[DATE] 9:00 PM"
click at [141, 119] on span at bounding box center [140, 119] width 5 height 7
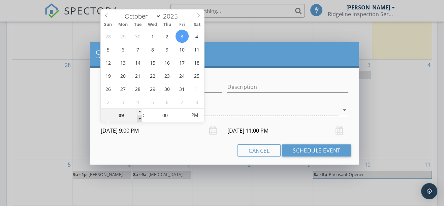
type input "09"
type input "[DATE] 9:00 PM"
type input "08"
type input "[DATE] 8:00 PM"
click at [141, 119] on span at bounding box center [140, 119] width 5 height 7
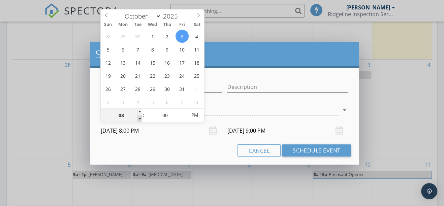
type input "08"
type input "[DATE] 8:00 PM"
type input "[DATE] 8:00 AM"
click at [197, 113] on span "PM" at bounding box center [195, 115] width 19 height 13
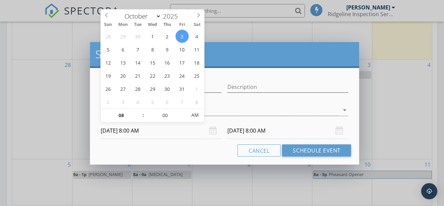
click at [266, 133] on input "[DATE] 8:00 AM" at bounding box center [287, 131] width 121 height 17
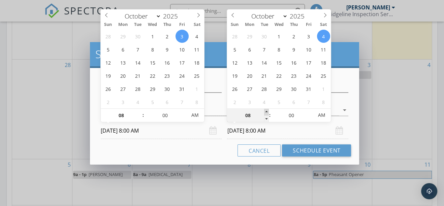
type input "09"
type input "[DATE] 9:00 AM"
click at [267, 110] on span at bounding box center [266, 112] width 5 height 7
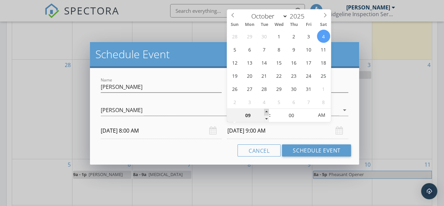
type input "10"
type input "[DATE] 10:00 AM"
click at [267, 110] on span at bounding box center [266, 112] width 5 height 7
type input "11"
type input "[DATE] 11:00 AM"
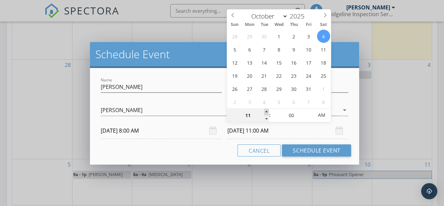
click at [267, 110] on span at bounding box center [266, 112] width 5 height 7
type input "12"
click at [267, 110] on span at bounding box center [266, 112] width 5 height 7
type input "[DATE] 12:00 PM"
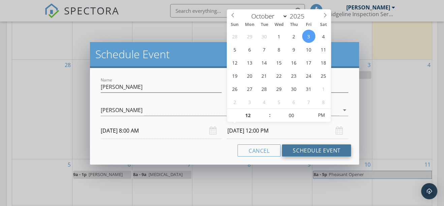
click at [329, 152] on button "Schedule Event" at bounding box center [316, 151] width 69 height 12
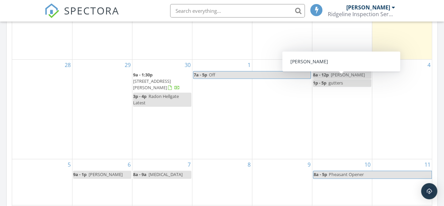
click at [346, 78] on link "8a - 12p [PERSON_NAME]" at bounding box center [342, 75] width 58 height 8
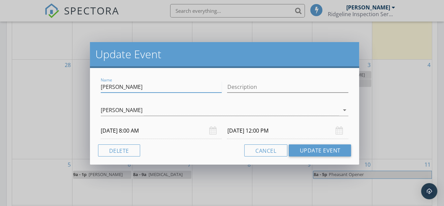
click at [129, 86] on input "[PERSON_NAME]" at bounding box center [161, 87] width 121 height 11
type input "[PERSON_NAME]???"
click at [327, 148] on button "Update Event" at bounding box center [320, 151] width 62 height 12
